Goal: Find contact information: Find contact information

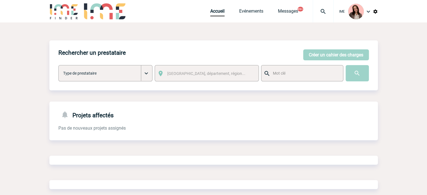
click at [321, 10] on img at bounding box center [323, 11] width 20 height 7
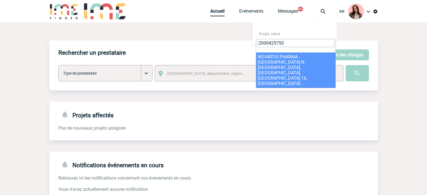
type input "2000425750"
select select "25251"
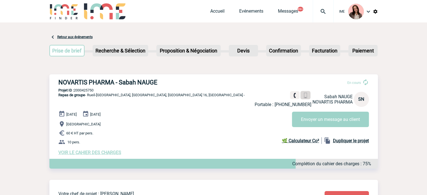
click at [306, 94] on img at bounding box center [305, 95] width 5 height 5
